Goal: Transaction & Acquisition: Purchase product/service

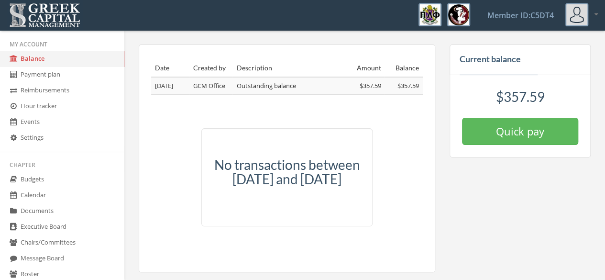
click at [44, 75] on link "Payment plan" at bounding box center [62, 75] width 124 height 16
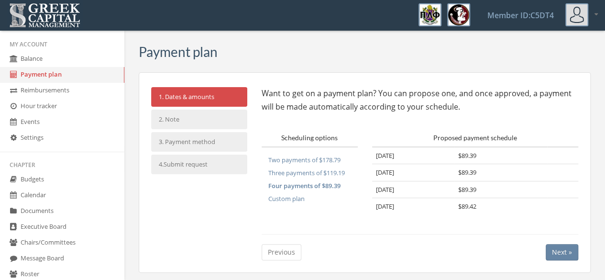
click at [48, 61] on link "Balance" at bounding box center [62, 59] width 124 height 16
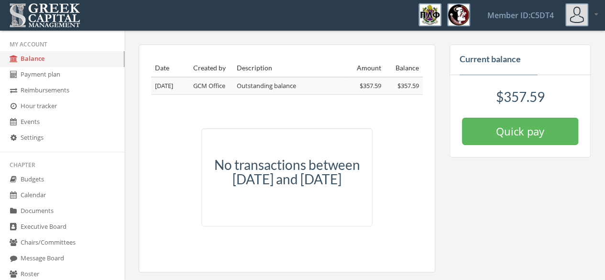
click at [484, 122] on button "Quick pay" at bounding box center [520, 131] width 116 height 27
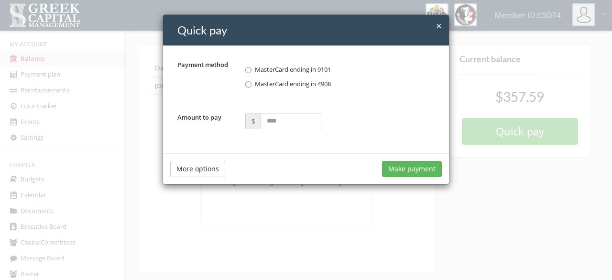
click at [438, 24] on span "×" at bounding box center [439, 25] width 6 height 13
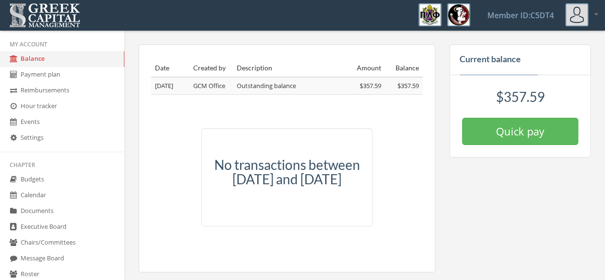
click at [45, 142] on link "Settings" at bounding box center [62, 138] width 124 height 16
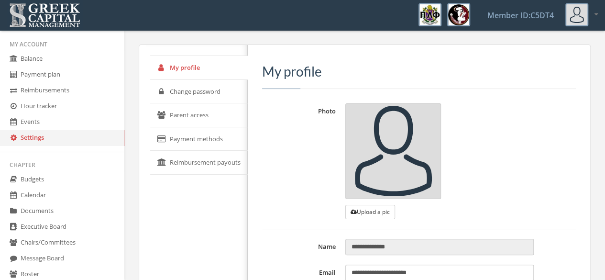
click at [192, 133] on link "Payment methods" at bounding box center [198, 139] width 97 height 24
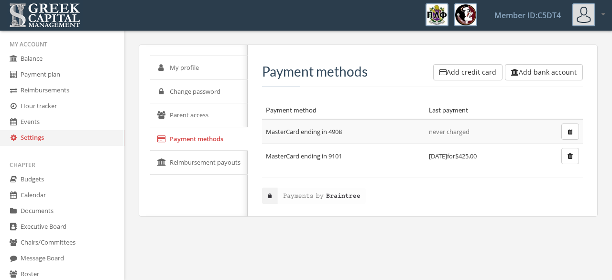
click at [572, 160] on button "button" at bounding box center [570, 156] width 18 height 16
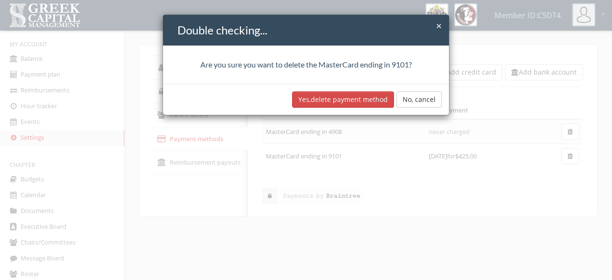
click at [349, 98] on button "Yes, delete payment method" at bounding box center [343, 99] width 102 height 16
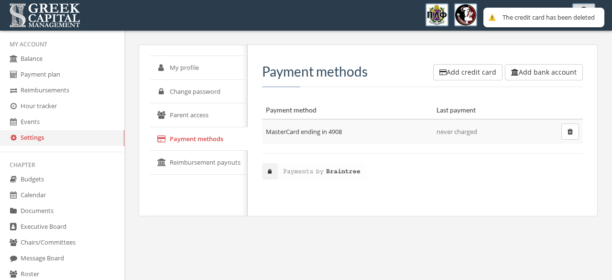
click at [30, 52] on link "Balance" at bounding box center [62, 59] width 124 height 16
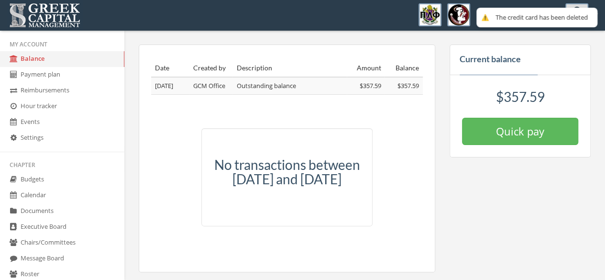
click at [481, 137] on button "Quick pay" at bounding box center [520, 131] width 116 height 27
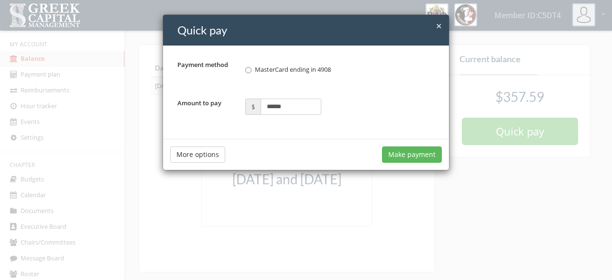
type input "******"
click at [419, 152] on button "Make payment" at bounding box center [412, 154] width 60 height 16
